Goal: Book appointment/travel/reservation

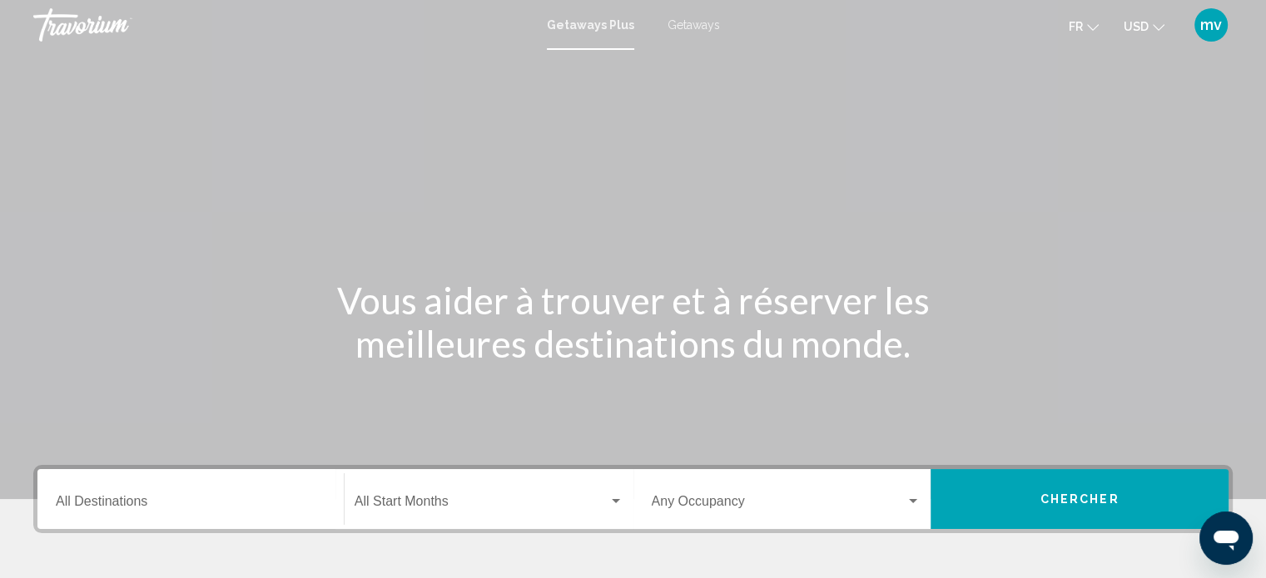
click at [691, 14] on div "Getaways Plus Getaways fr English Español Français Italiano Português русский U…" at bounding box center [633, 24] width 1266 height 35
click at [686, 25] on span "Getaways" at bounding box center [693, 24] width 52 height 13
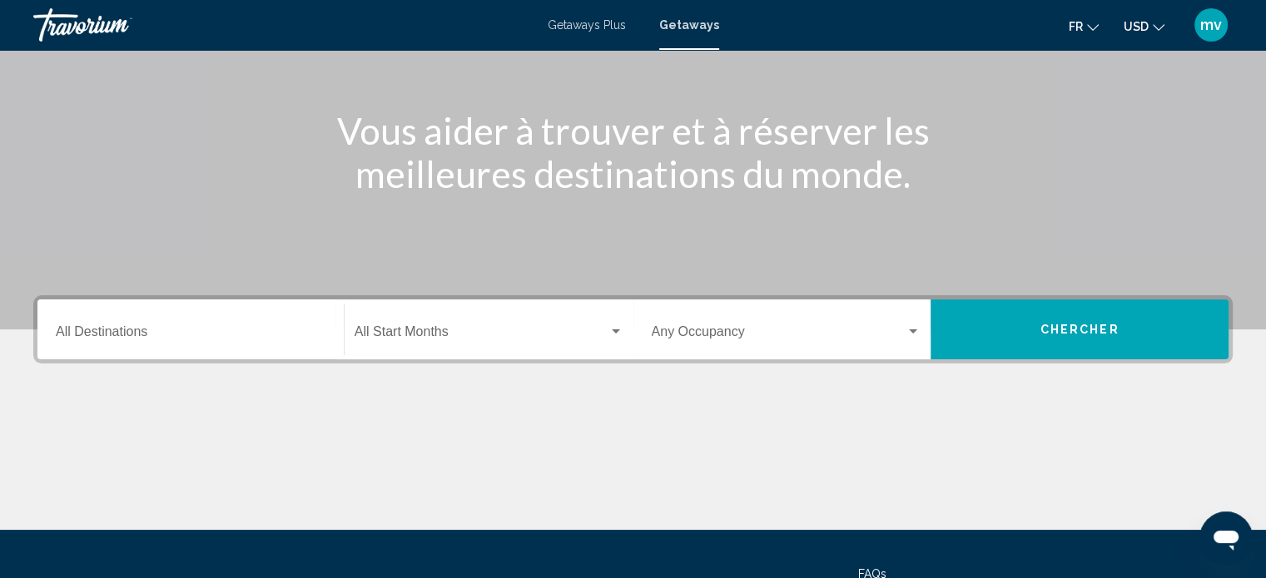
scroll to position [325, 0]
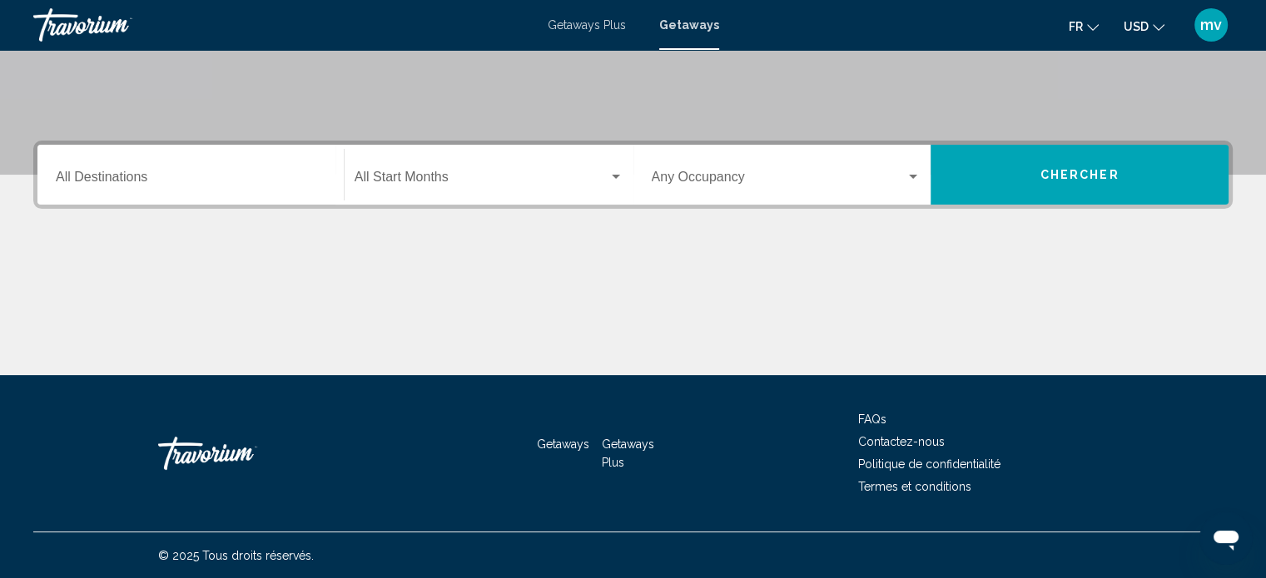
click at [123, 178] on input "Destination All Destinations" at bounding box center [191, 180] width 270 height 15
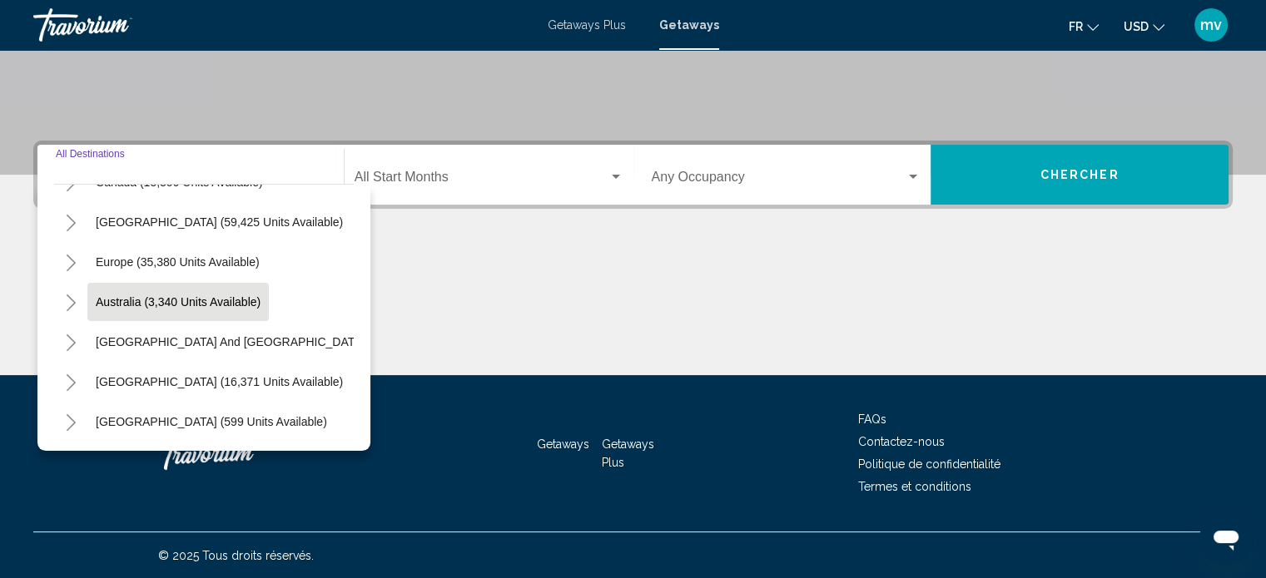
scroll to position [166, 0]
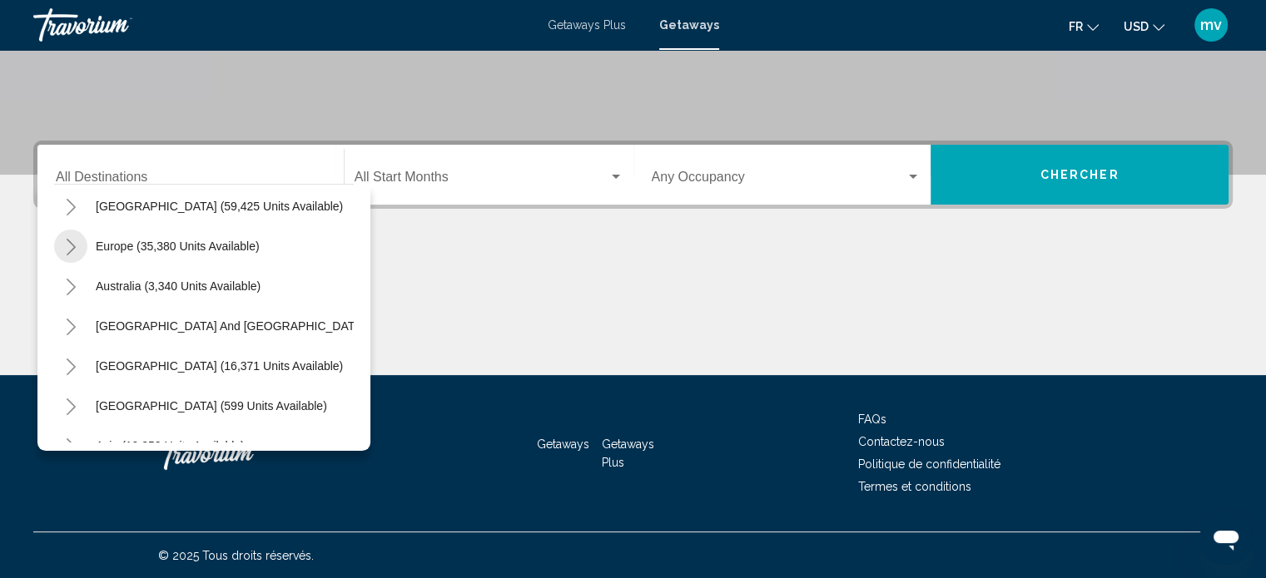
click at [72, 246] on icon "Toggle Europe (35,380 units available)" at bounding box center [71, 247] width 12 height 17
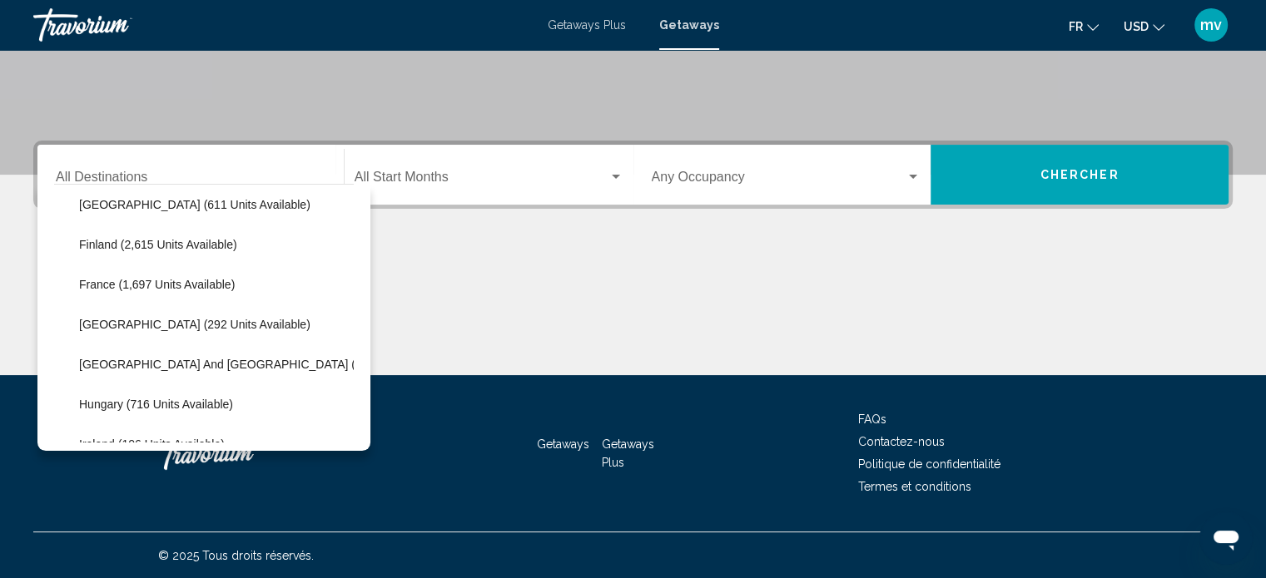
scroll to position [416, 0]
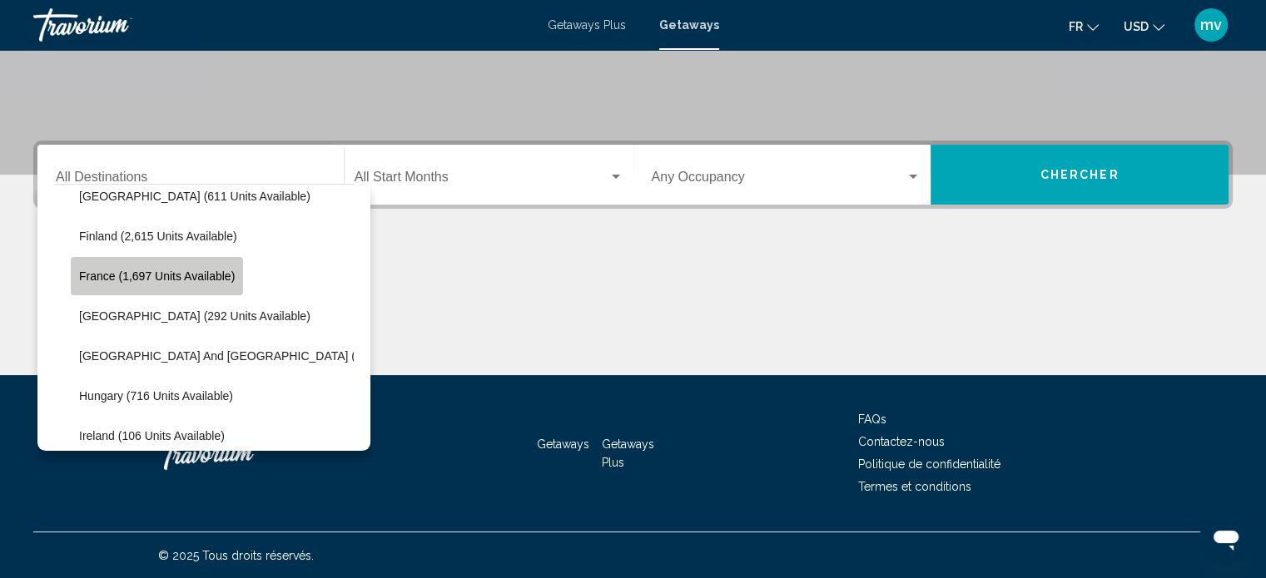
click at [136, 275] on span "France (1,697 units available)" at bounding box center [157, 276] width 156 height 13
type input "**********"
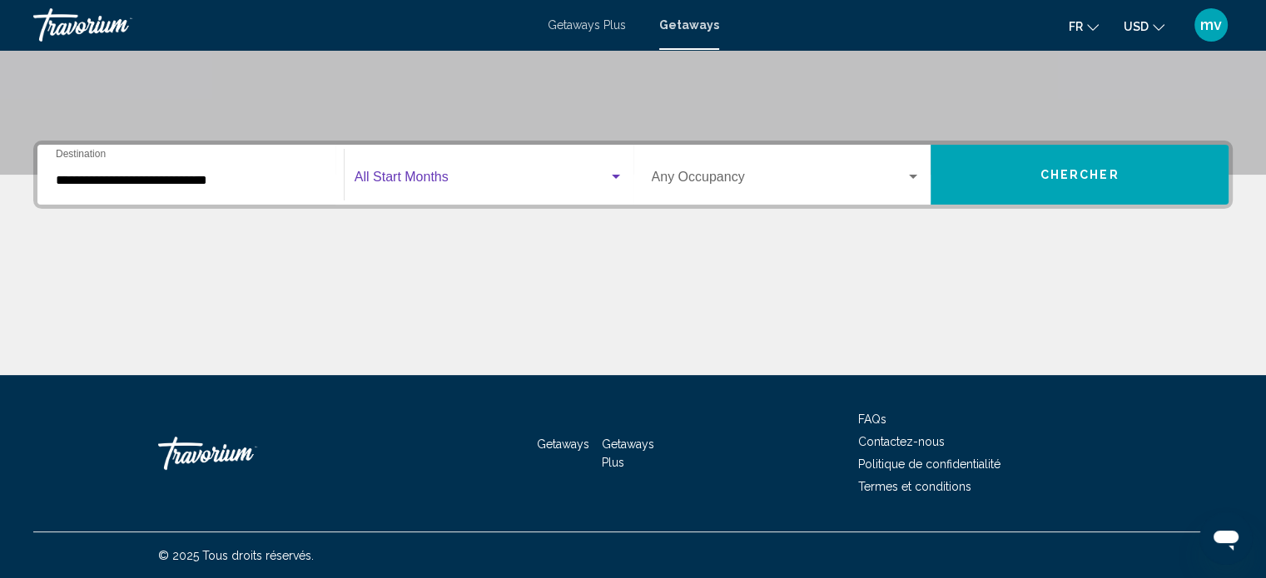
click at [617, 178] on div "Search widget" at bounding box center [615, 177] width 15 height 13
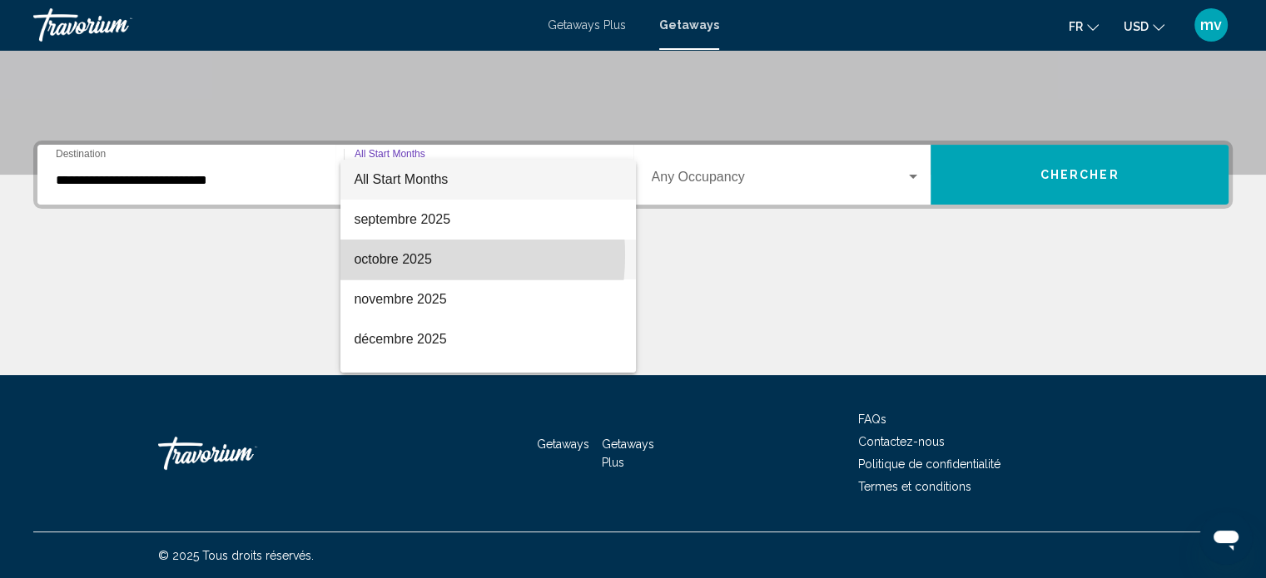
click at [395, 256] on span "octobre 2025" at bounding box center [488, 260] width 269 height 40
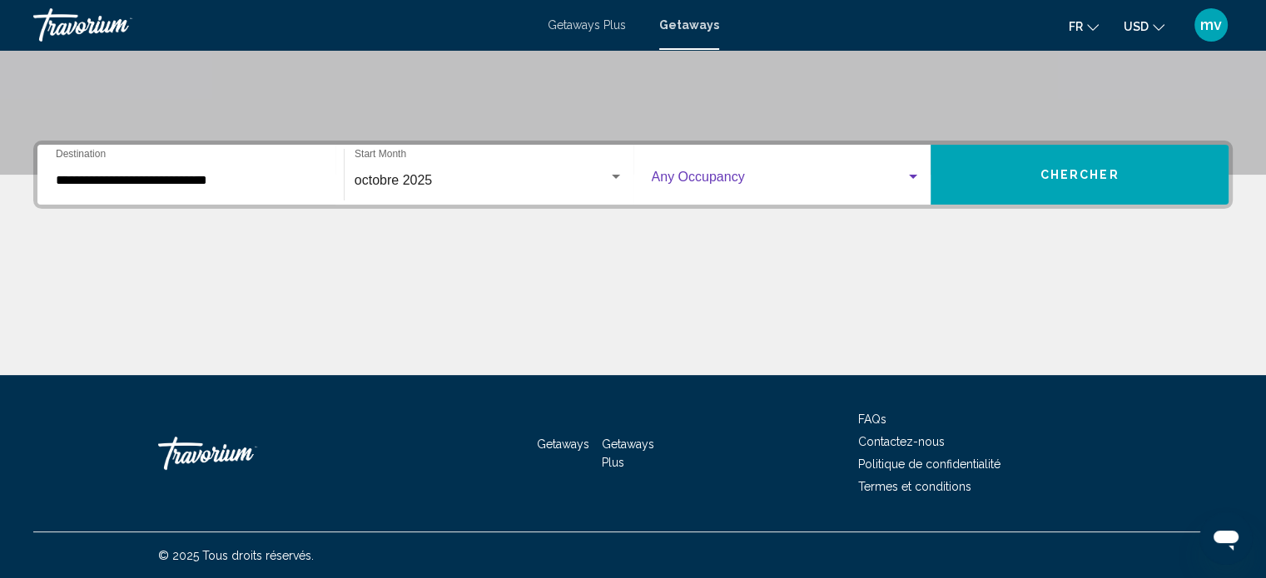
click at [915, 178] on div "Search widget" at bounding box center [913, 177] width 15 height 13
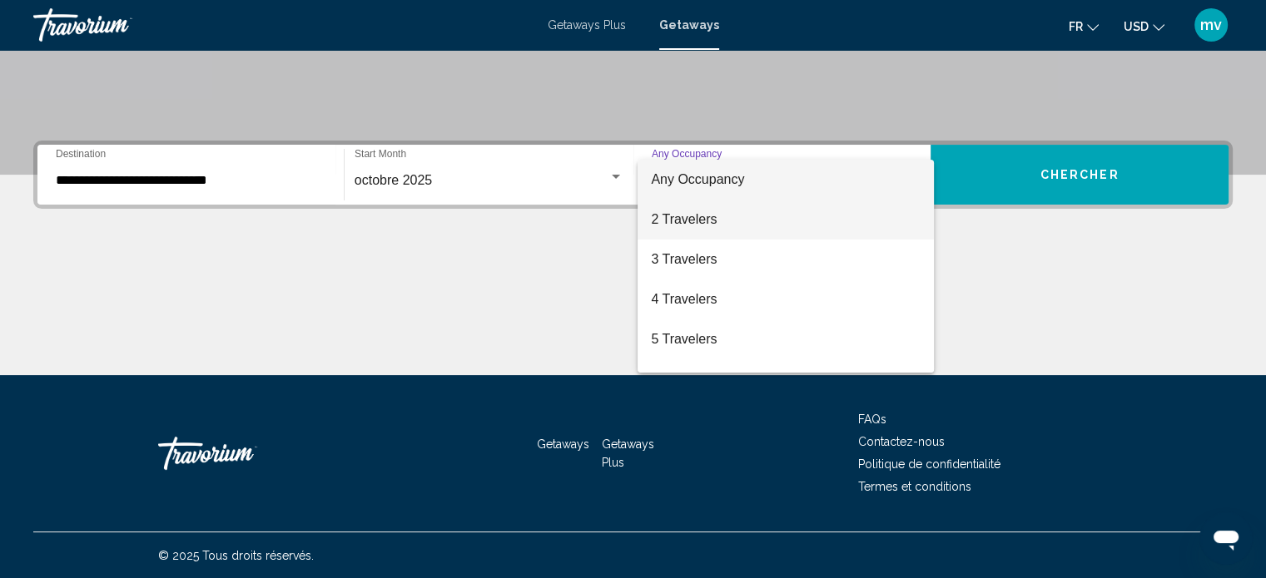
click at [664, 221] on span "2 Travelers" at bounding box center [786, 220] width 270 height 40
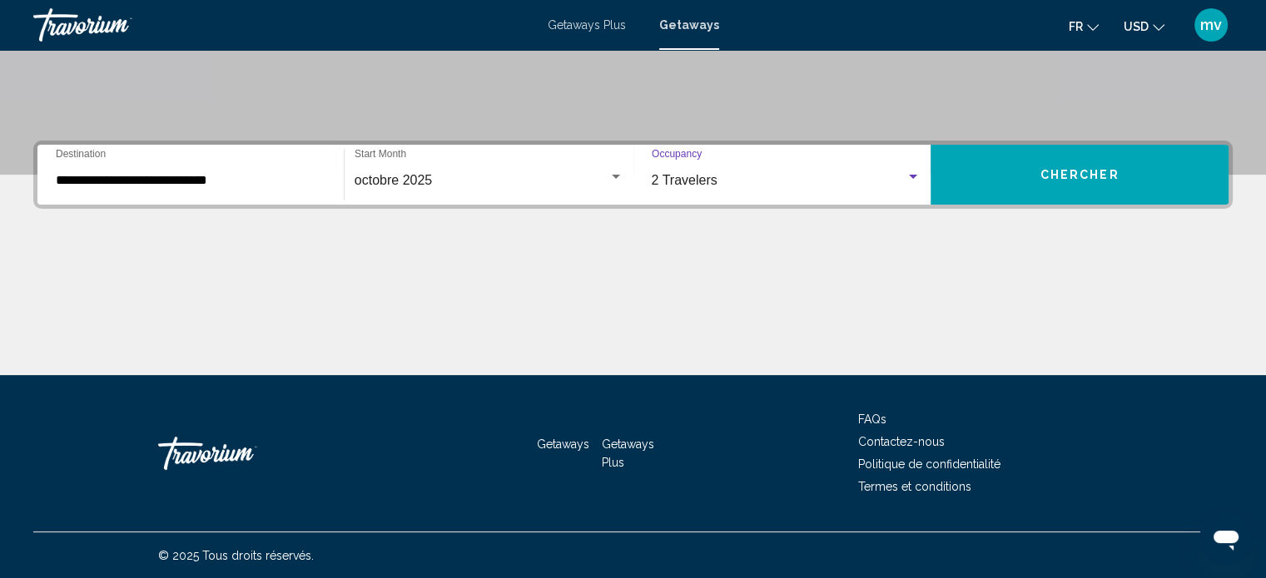
click at [1012, 170] on button "Chercher" at bounding box center [1079, 175] width 298 height 60
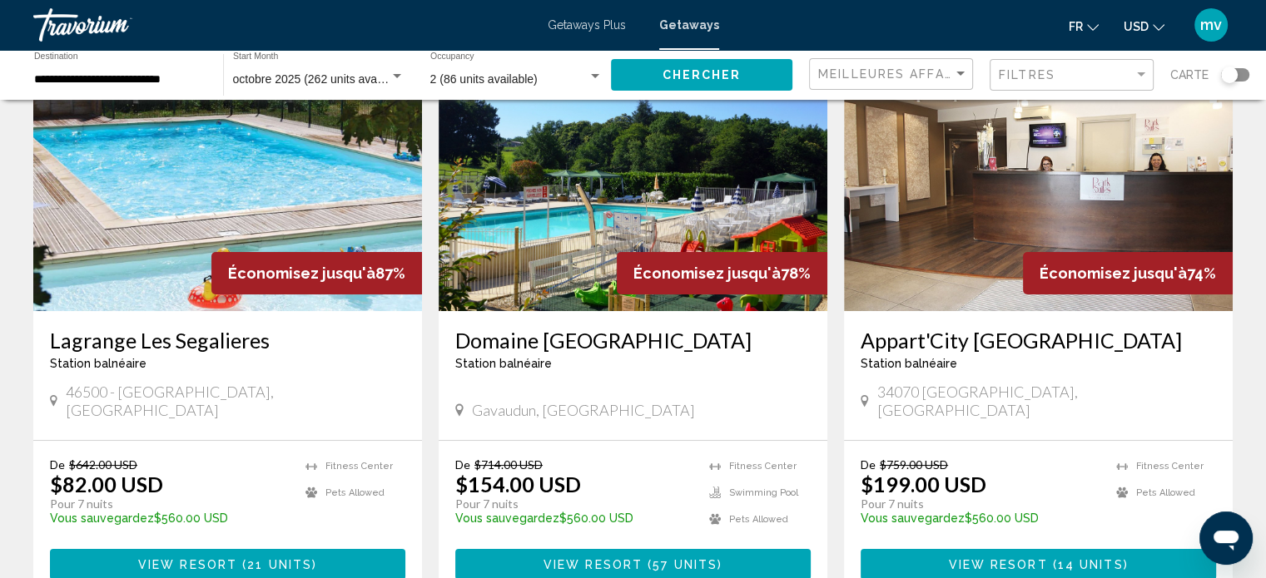
scroll to position [166, 0]
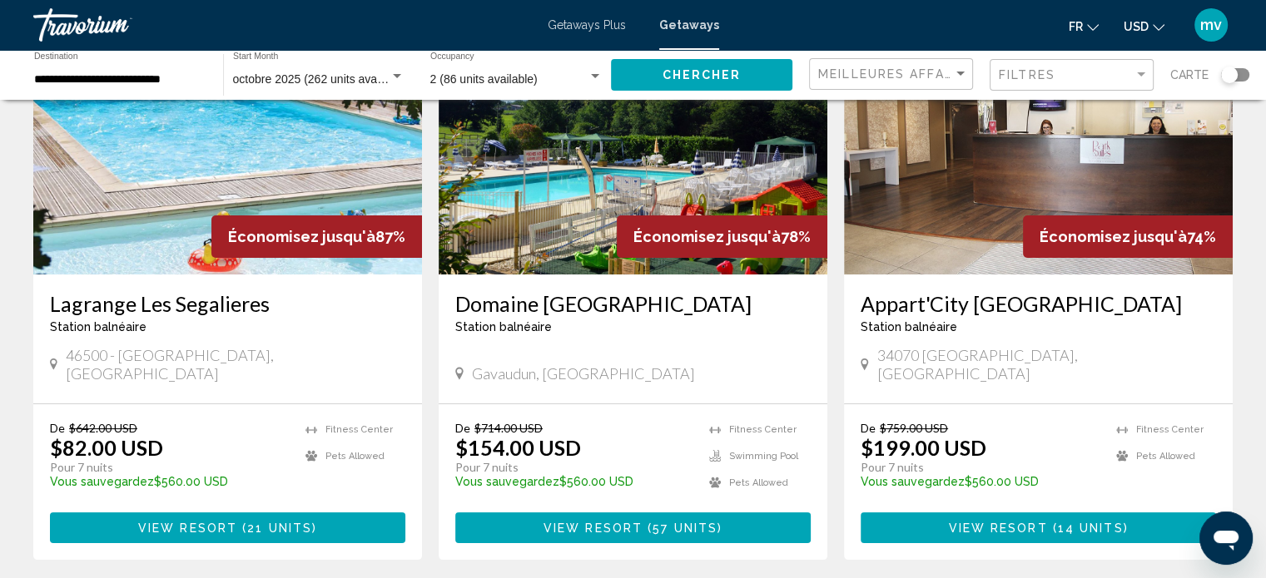
click at [462, 367] on icon "Main content" at bounding box center [459, 373] width 8 height 12
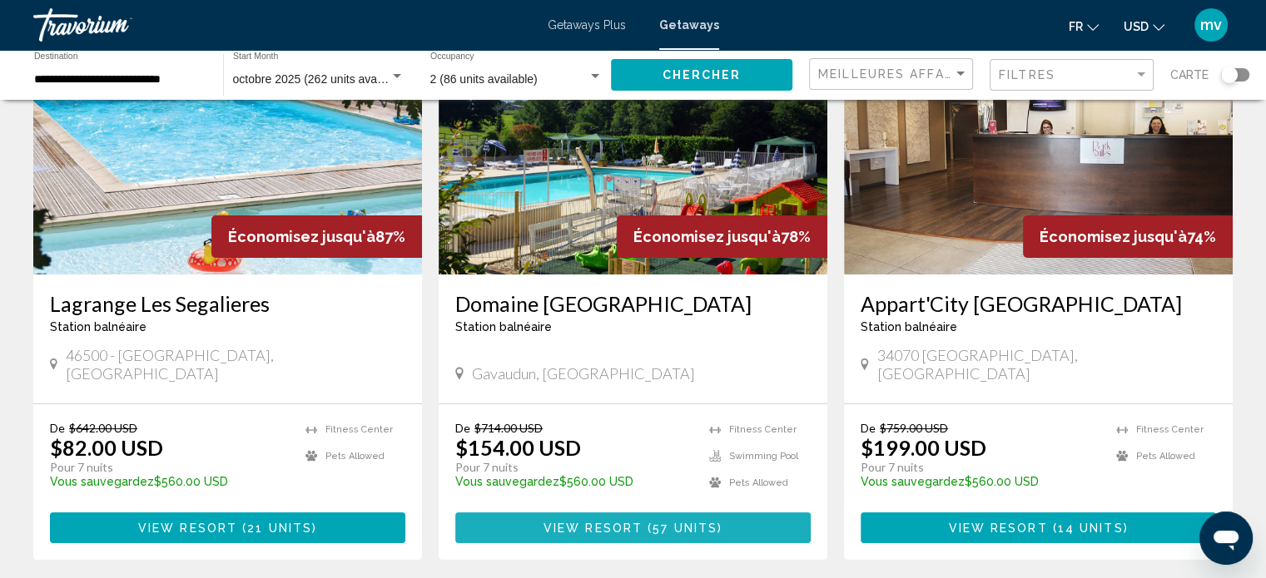
click at [656, 522] on span "57 units" at bounding box center [685, 528] width 65 height 13
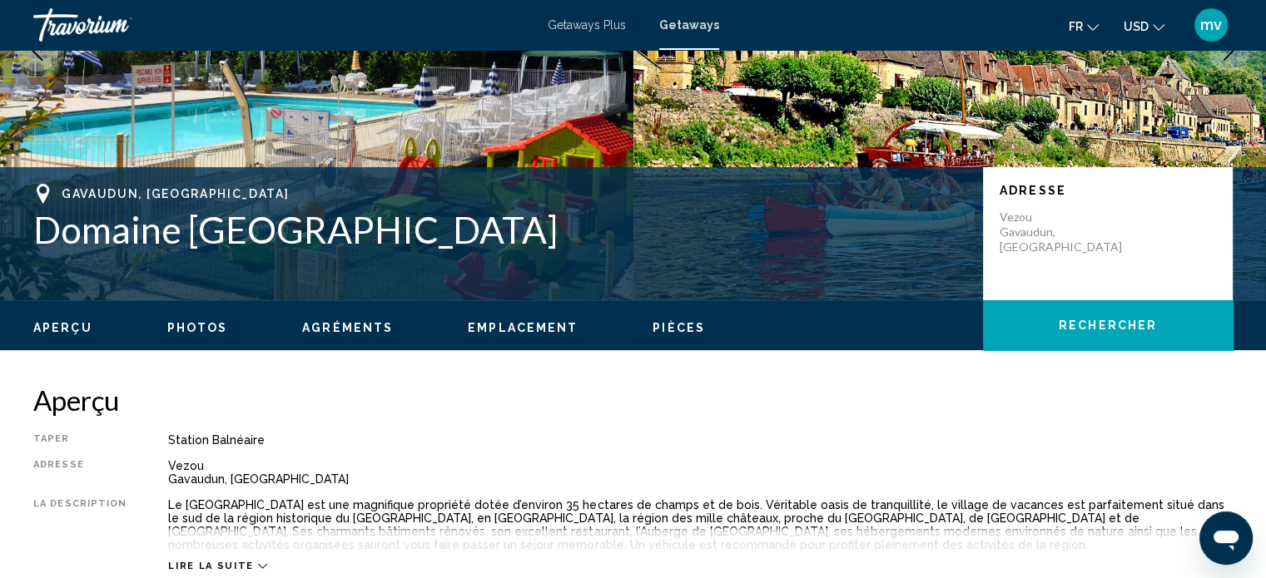
scroll to position [260, 0]
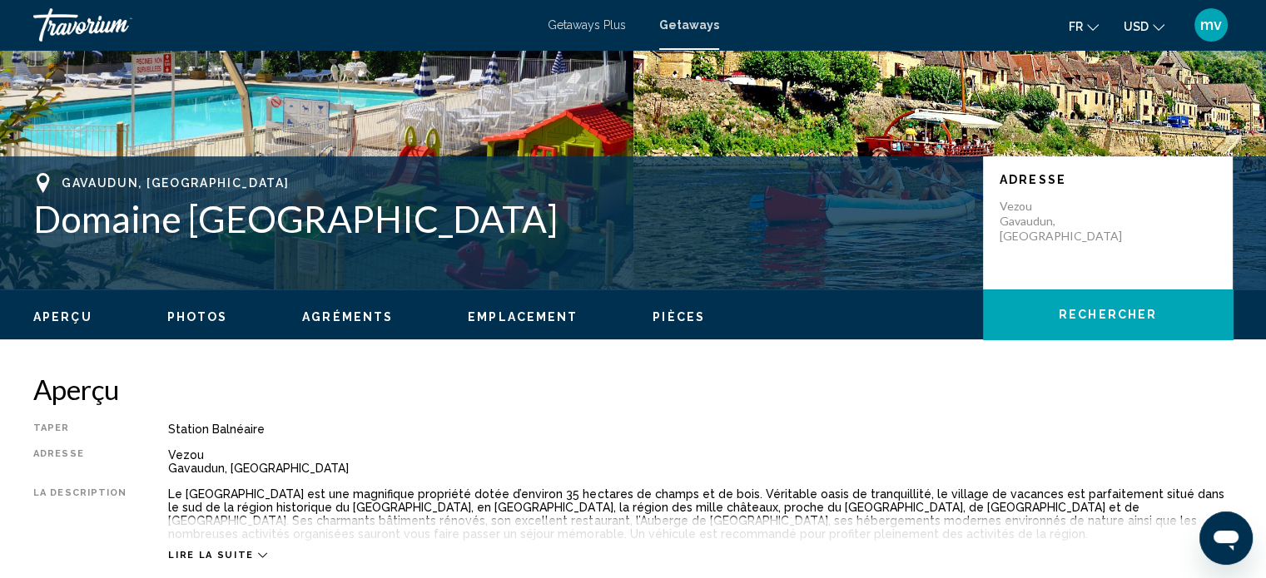
click at [534, 318] on span "Emplacement" at bounding box center [523, 316] width 110 height 13
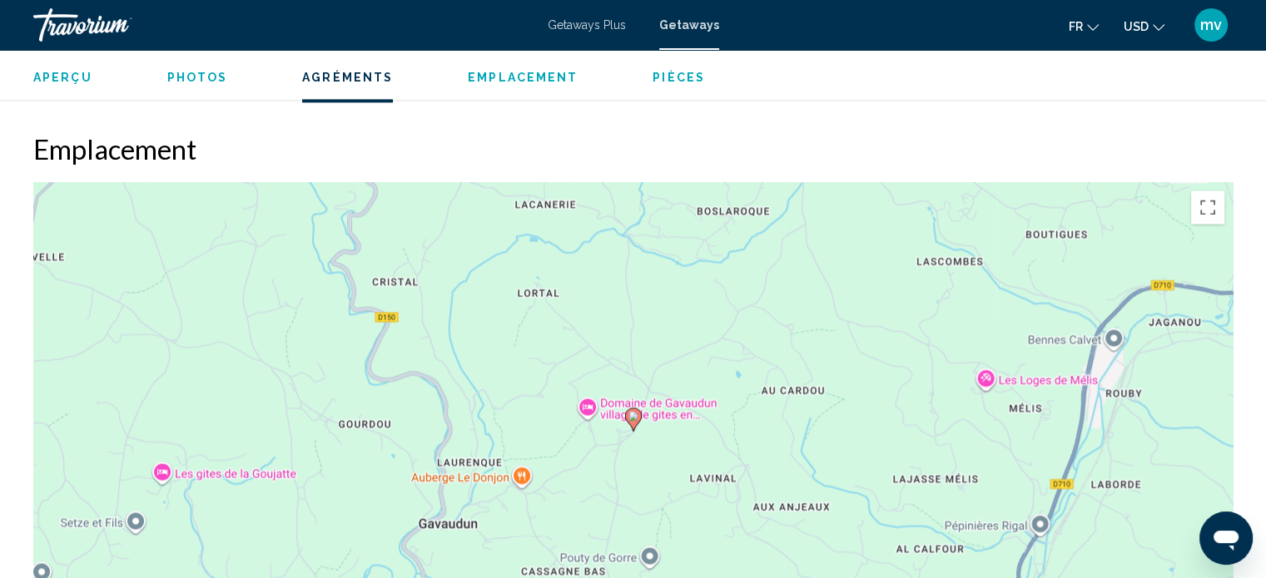
scroll to position [2500, 0]
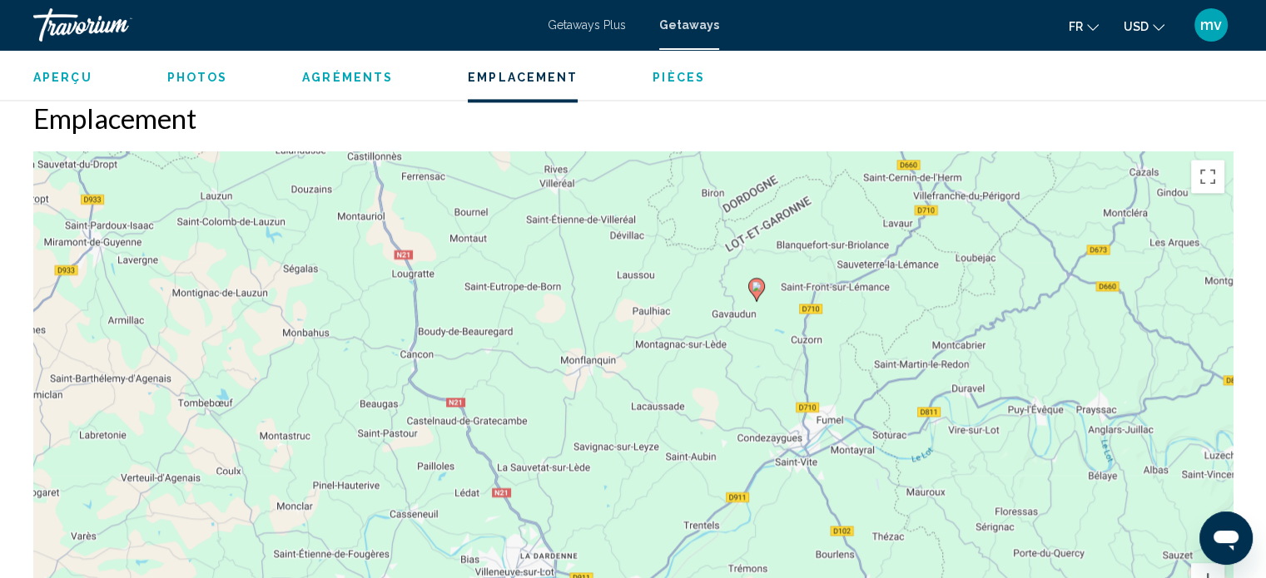
drag, startPoint x: 856, startPoint y: 293, endPoint x: 736, endPoint y: 196, distance: 154.4
click at [736, 196] on div "Pour activer le glissement avec le clavier, appuyez sur Alt+Entrée. Une fois ce…" at bounding box center [632, 400] width 1199 height 499
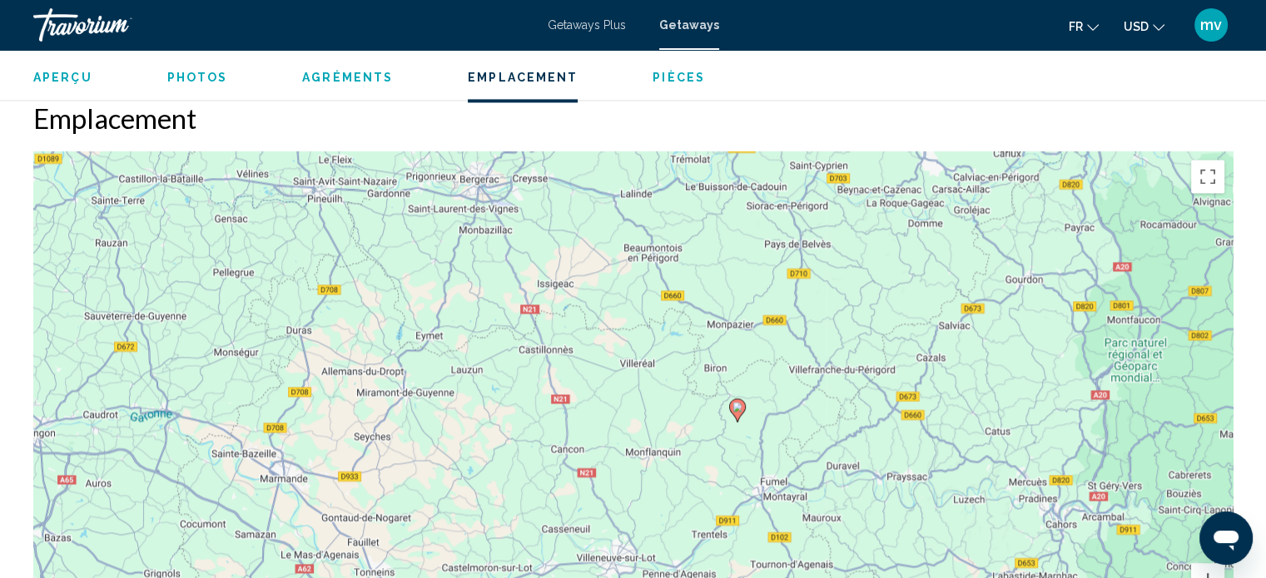
drag, startPoint x: 776, startPoint y: 409, endPoint x: 697, endPoint y: 528, distance: 143.1
click at [697, 528] on div "Pour activer le glissement avec le clavier, appuyez sur Alt+Entrée. Une fois ce…" at bounding box center [632, 400] width 1199 height 499
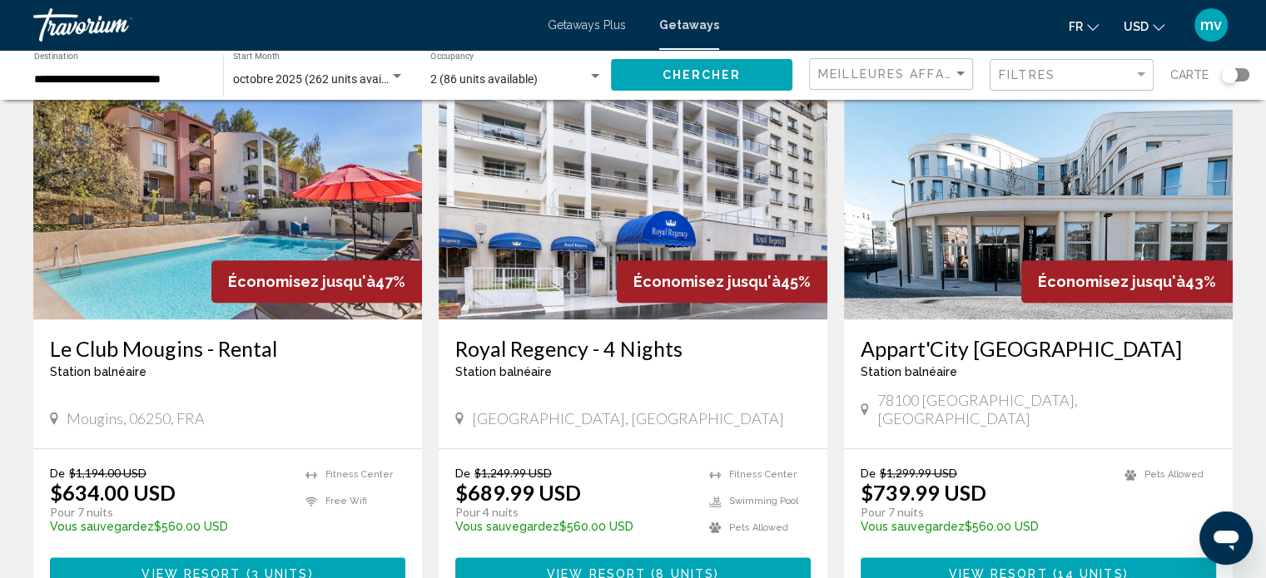
scroll to position [1997, 0]
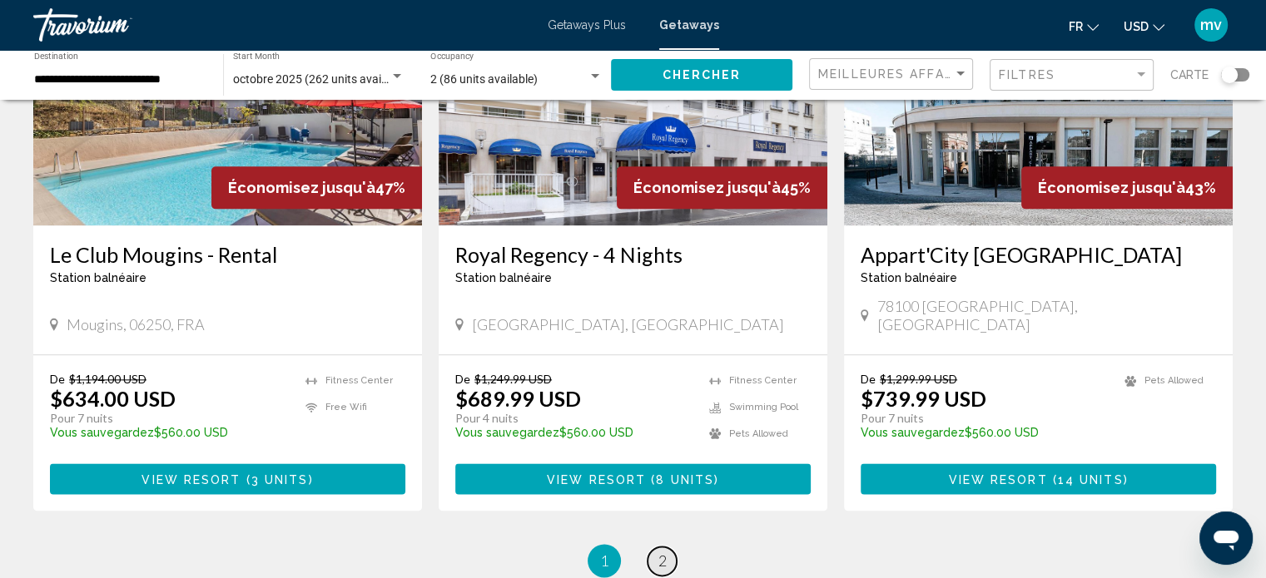
click at [664, 552] on span "2" at bounding box center [662, 561] width 8 height 18
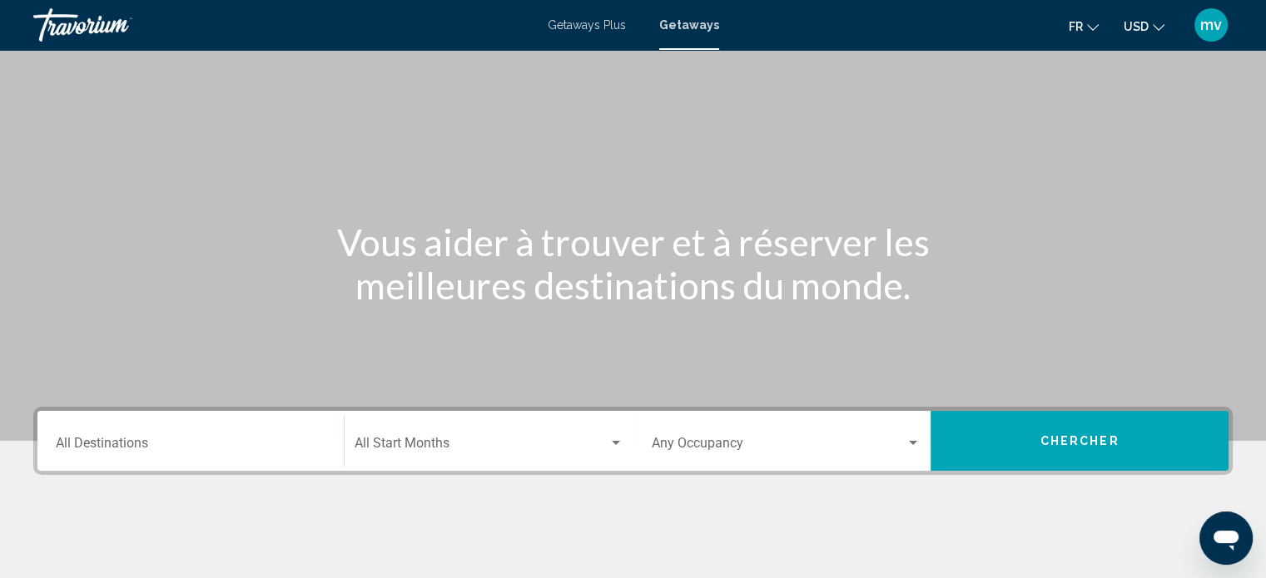
scroll to position [83, 0]
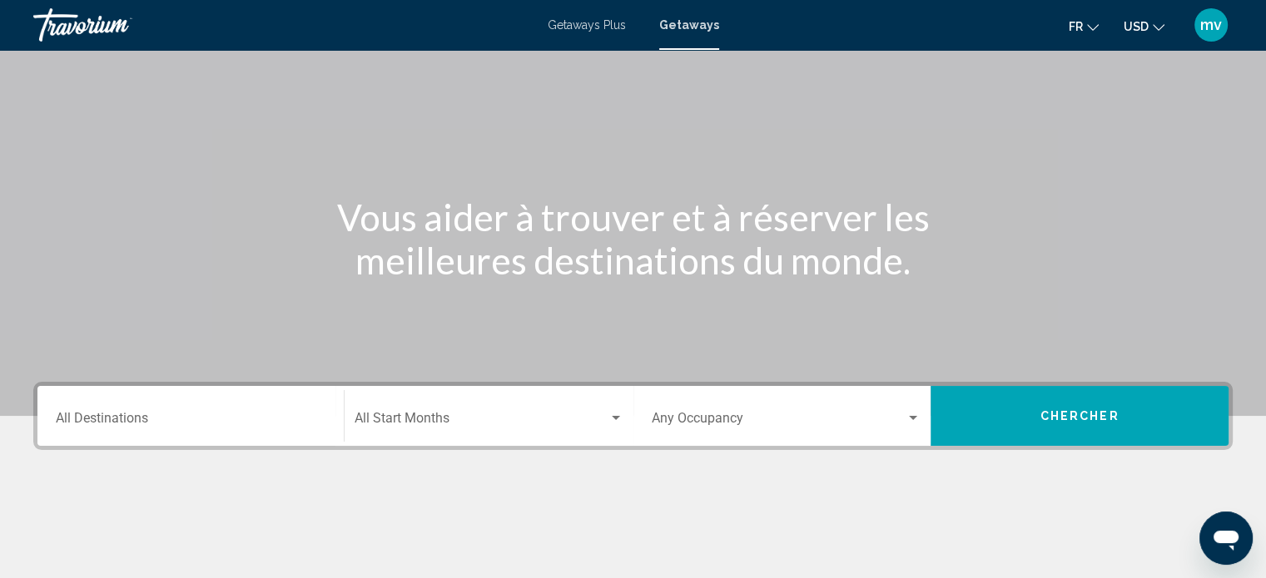
click at [203, 402] on div "Destination All Destinations" at bounding box center [191, 416] width 270 height 52
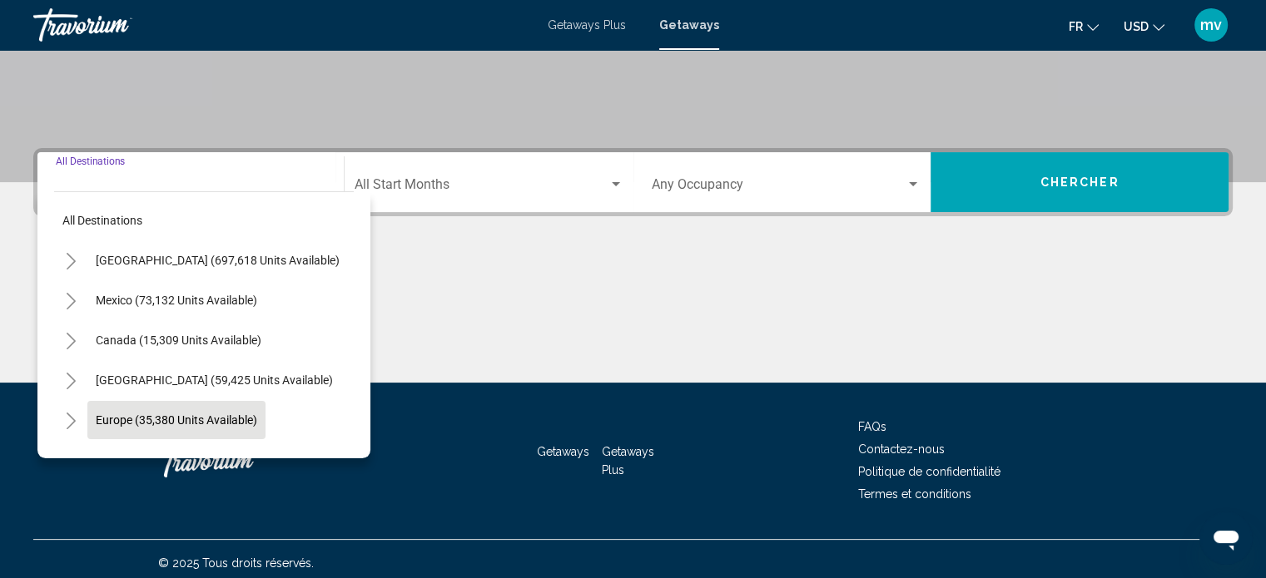
scroll to position [325, 0]
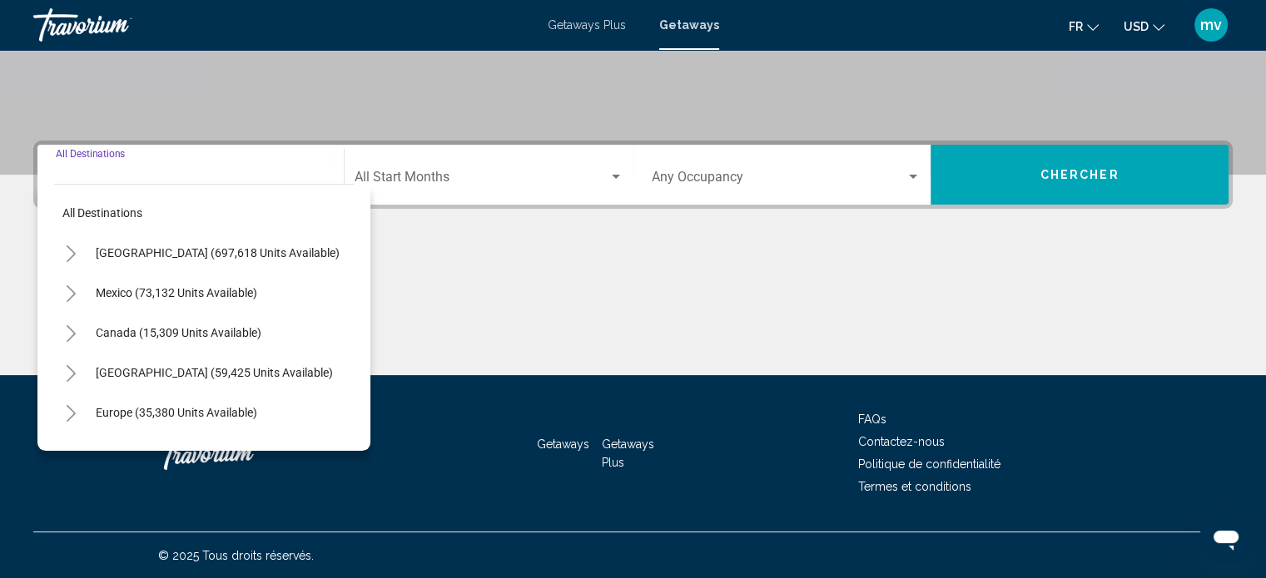
click at [71, 411] on icon "Toggle Europe (35,380 units available)" at bounding box center [71, 413] width 12 height 17
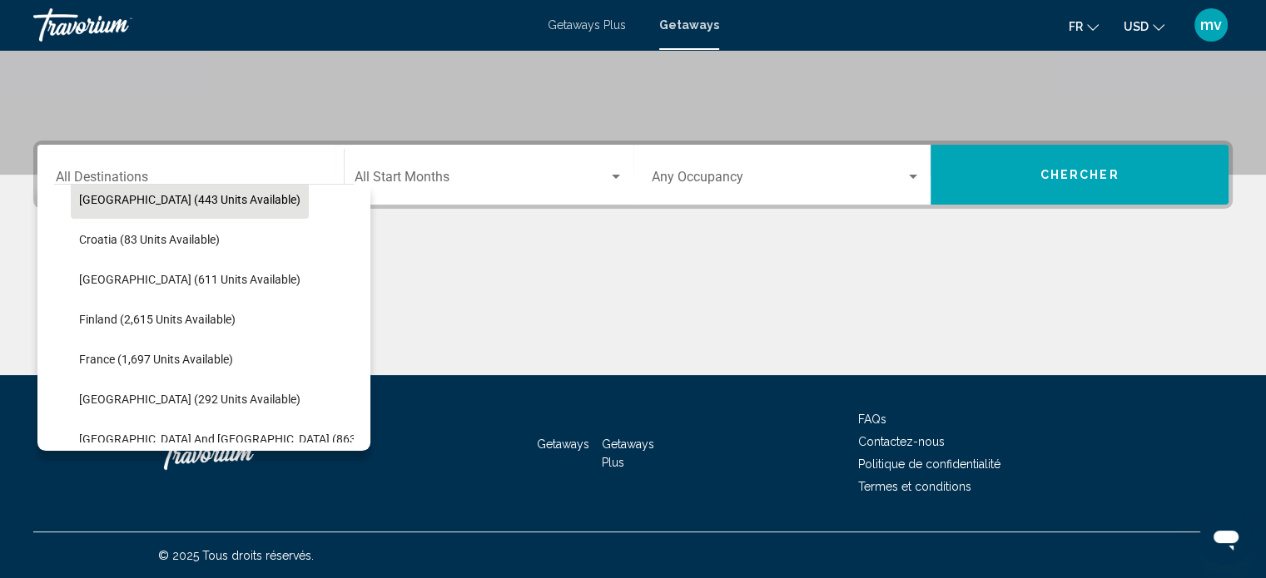
scroll to position [416, 0]
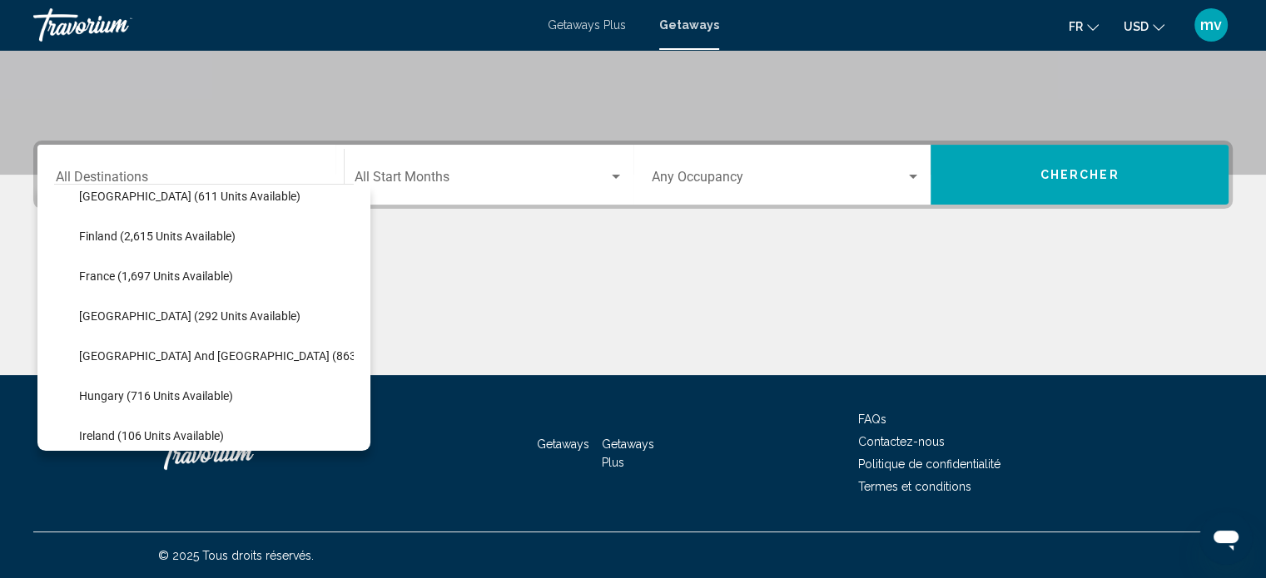
click at [547, 304] on div "Main content" at bounding box center [632, 313] width 1199 height 125
